Goal: Transaction & Acquisition: Purchase product/service

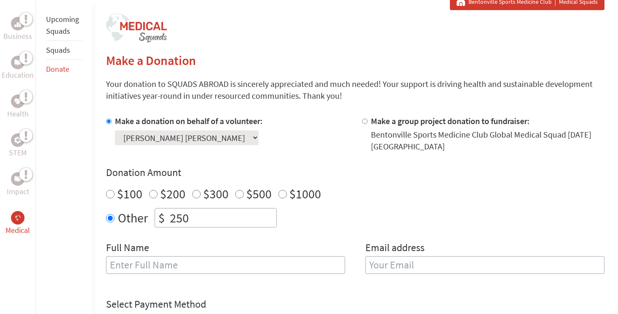
click at [179, 268] on input "text" at bounding box center [225, 265] width 239 height 18
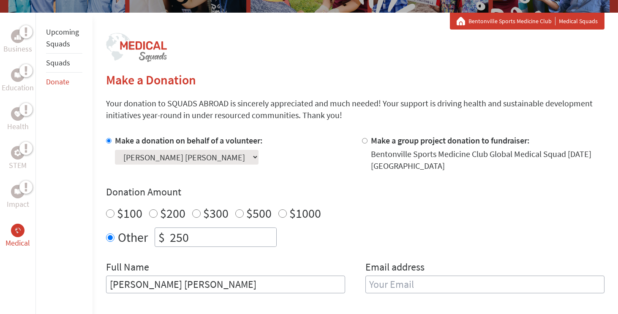
scroll to position [146, 0]
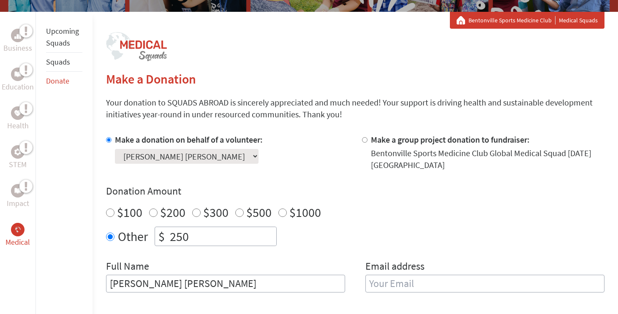
type input "[PERSON_NAME] [PERSON_NAME]"
click at [238, 211] on input "$500" at bounding box center [239, 213] width 8 height 8
radio input "true"
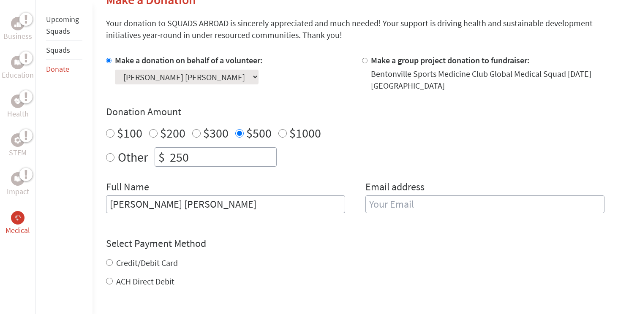
scroll to position [224, 0]
radio input "true"
click at [200, 161] on input "250" at bounding box center [222, 158] width 108 height 19
type input "2"
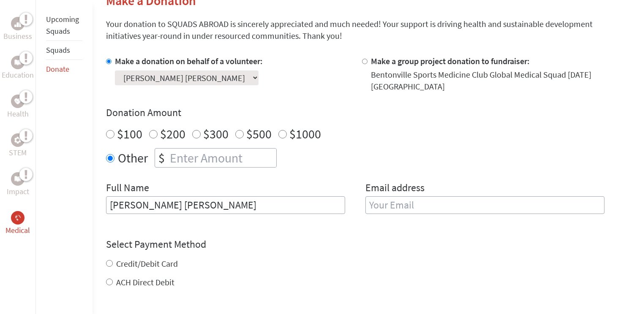
click at [384, 204] on input "email" at bounding box center [484, 205] width 239 height 18
type input "coopergm2000@gmail.com"
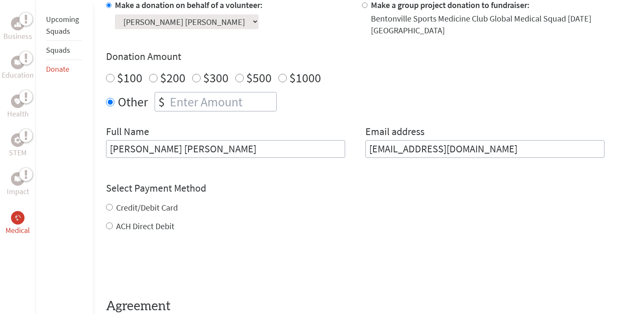
scroll to position [284, 0]
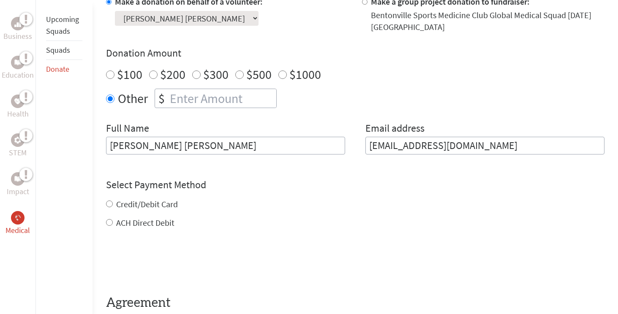
click at [109, 204] on div "Credit/Debit Card ACH Direct Debit" at bounding box center [355, 214] width 499 height 30
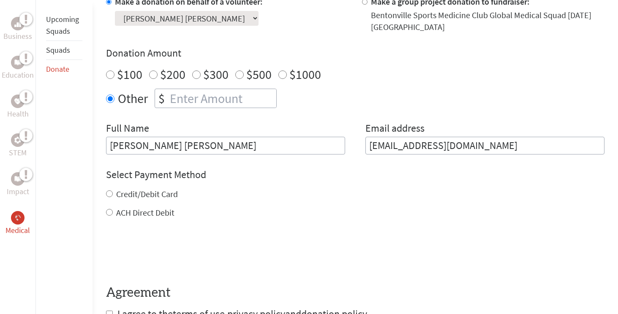
click at [110, 192] on input "Credit/Debit Card" at bounding box center [109, 194] width 7 height 7
radio input "true"
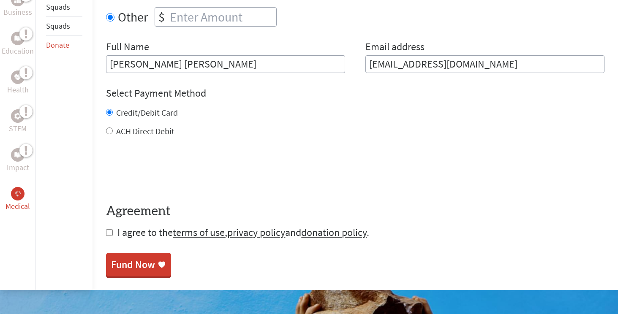
scroll to position [374, 0]
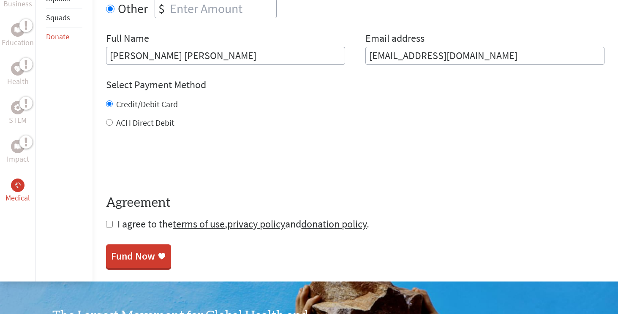
click at [109, 226] on input "checkbox" at bounding box center [109, 224] width 7 height 7
checkbox input "true"
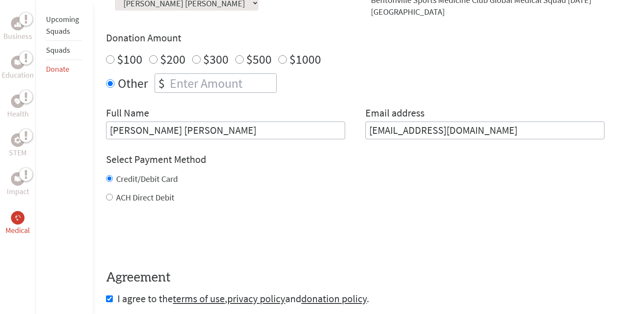
scroll to position [297, 0]
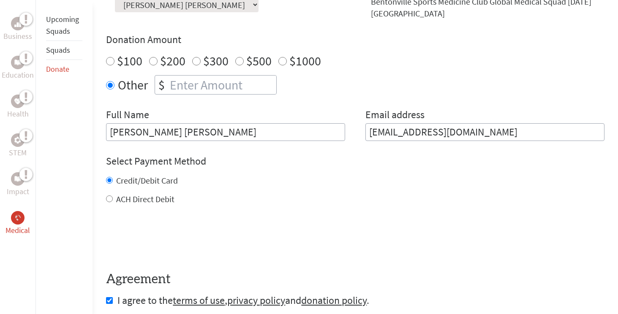
click at [237, 62] on input "$500" at bounding box center [239, 61] width 8 height 8
radio input "true"
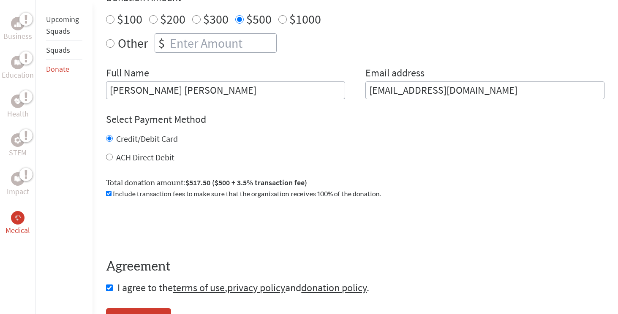
scroll to position [350, 0]
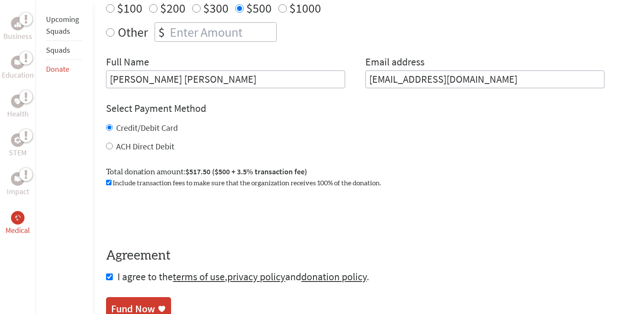
click at [109, 146] on input "ACH Direct Debit" at bounding box center [109, 146] width 7 height 7
radio input "true"
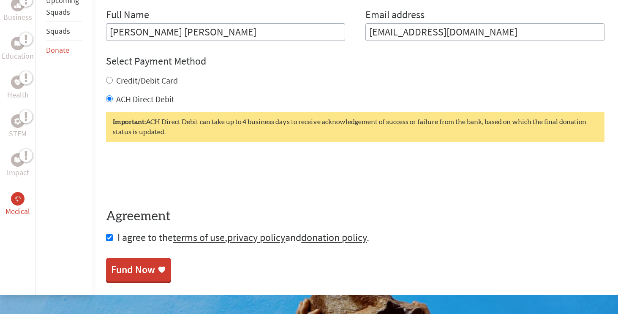
scroll to position [404, 0]
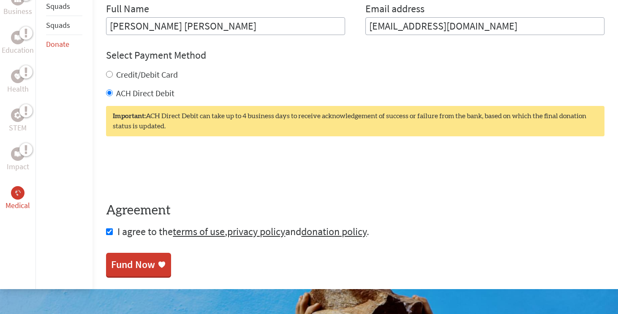
click at [147, 265] on div "Fund Now" at bounding box center [133, 265] width 44 height 14
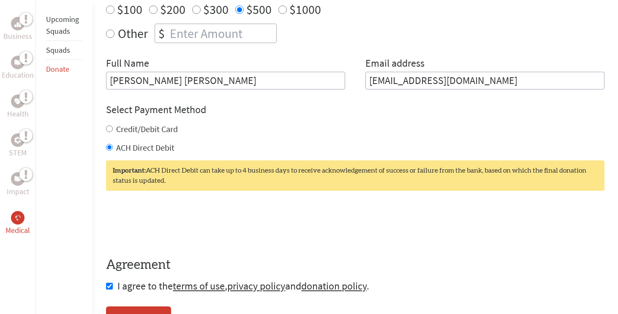
scroll to position [346, 0]
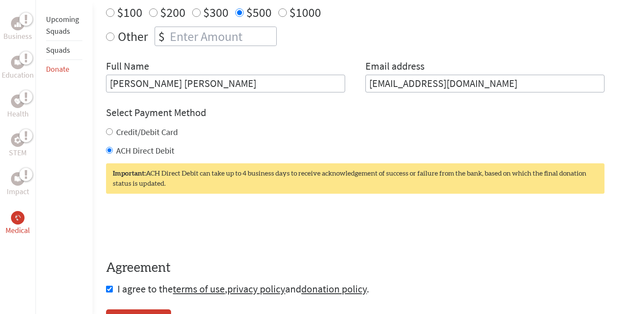
drag, startPoint x: 511, startPoint y: 88, endPoint x: 341, endPoint y: 89, distance: 169.4
click at [341, 89] on div "Full Name Cooper Moore Email address coopergm2000@gmail.com" at bounding box center [355, 76] width 499 height 33
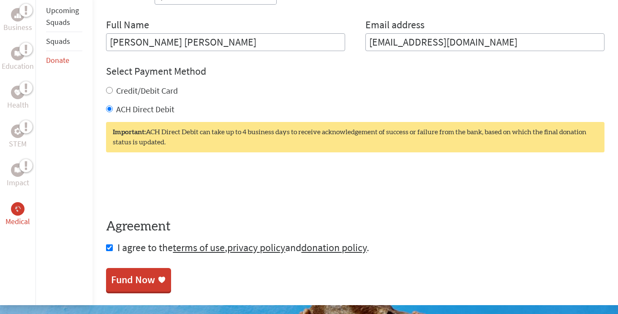
scroll to position [395, 0]
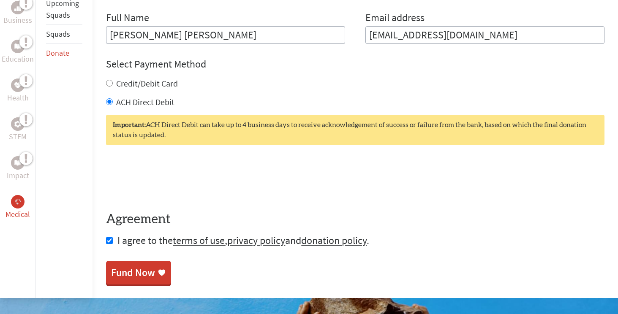
type input "[EMAIL_ADDRESS][DOMAIN_NAME]"
click at [135, 276] on div "Fund Now" at bounding box center [133, 274] width 44 height 14
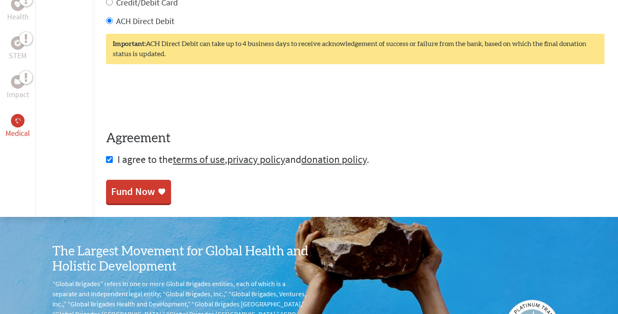
scroll to position [506, 0]
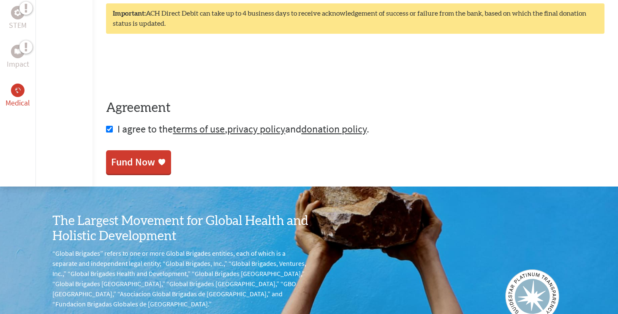
click at [149, 161] on div "Fund Now" at bounding box center [133, 162] width 44 height 14
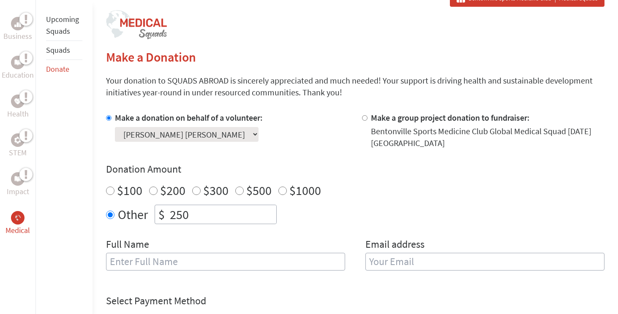
scroll to position [170, 0]
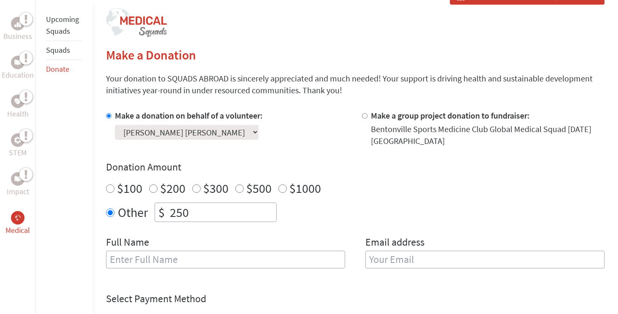
click at [240, 190] on input "$500" at bounding box center [239, 189] width 8 height 8
radio input "true"
click at [194, 216] on input "250" at bounding box center [222, 212] width 108 height 19
type input "2"
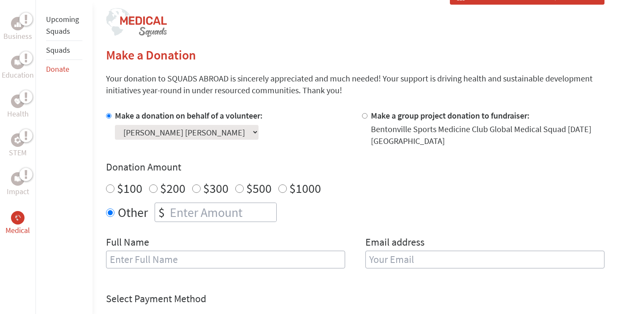
click at [221, 235] on div "Make a donation on behalf of a volunteer: Select a volunteer... [PERSON_NAME] […" at bounding box center [355, 194] width 499 height 169
click at [235, 186] on input "$500" at bounding box center [239, 189] width 8 height 8
radio input "true"
click at [182, 264] on input "text" at bounding box center [225, 260] width 239 height 18
type input "[PERSON_NAME] [PERSON_NAME]"
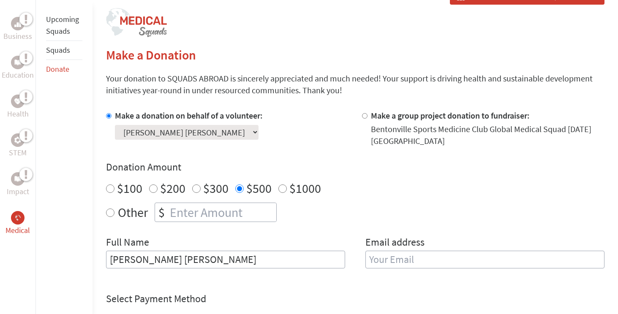
click at [427, 264] on input "email" at bounding box center [484, 260] width 239 height 18
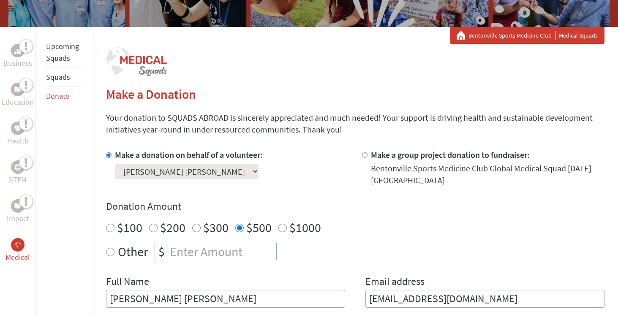
scroll to position [135, 0]
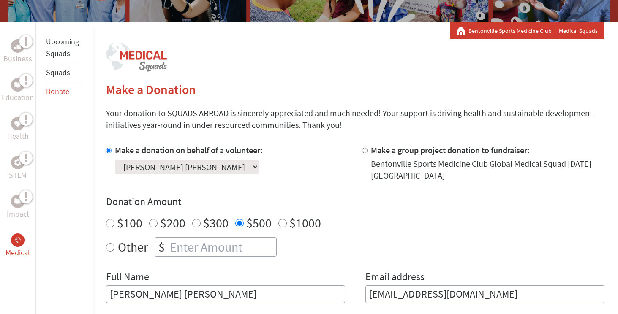
type input "[EMAIL_ADDRESS][DOMAIN_NAME]"
click at [185, 298] on input "[PERSON_NAME] [PERSON_NAME]" at bounding box center [225, 295] width 239 height 18
type input "C"
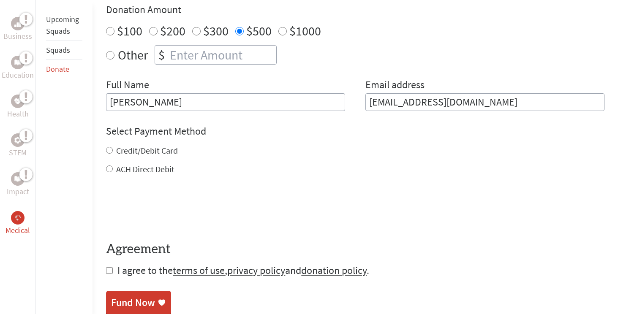
scroll to position [338, 0]
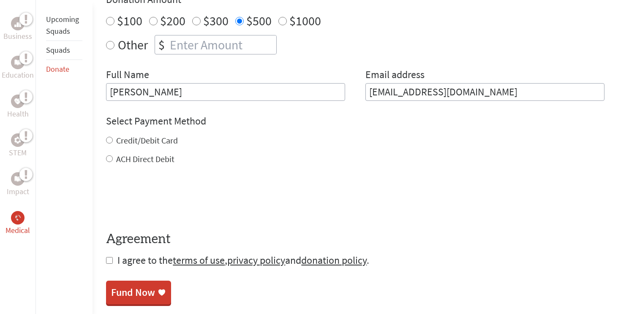
type input "[PERSON_NAME]"
click at [109, 158] on input "ACH Direct Debit" at bounding box center [109, 158] width 7 height 7
radio input "true"
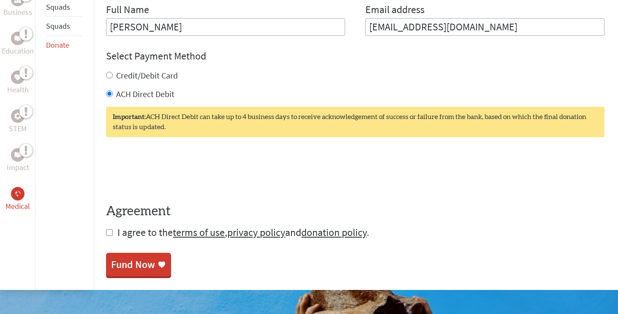
scroll to position [410, 0]
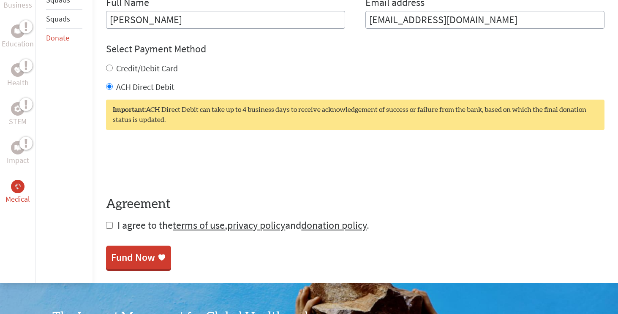
click at [110, 229] on input "checkbox" at bounding box center [109, 225] width 7 height 7
checkbox input "true"
click at [129, 260] on div "Fund Now" at bounding box center [133, 259] width 44 height 14
